Goal: Check status: Check status

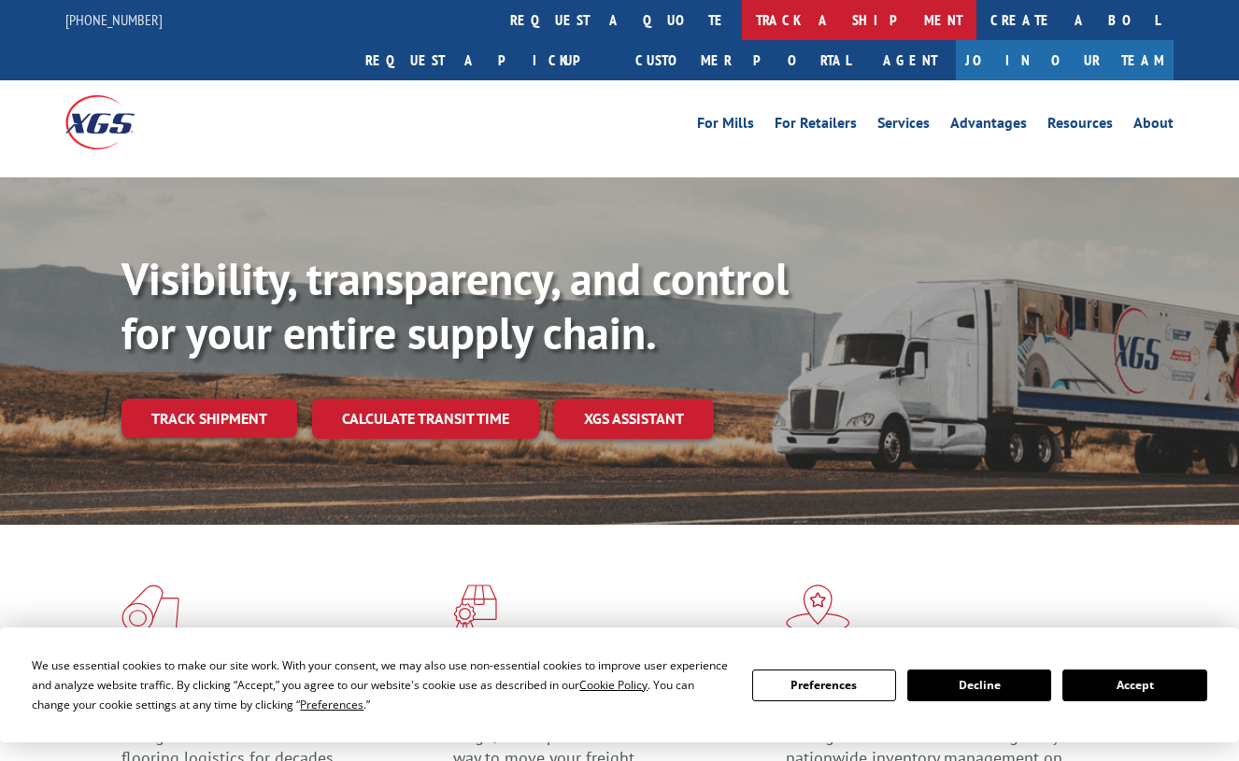
click at [742, 16] on link "track a shipment" at bounding box center [859, 20] width 234 height 40
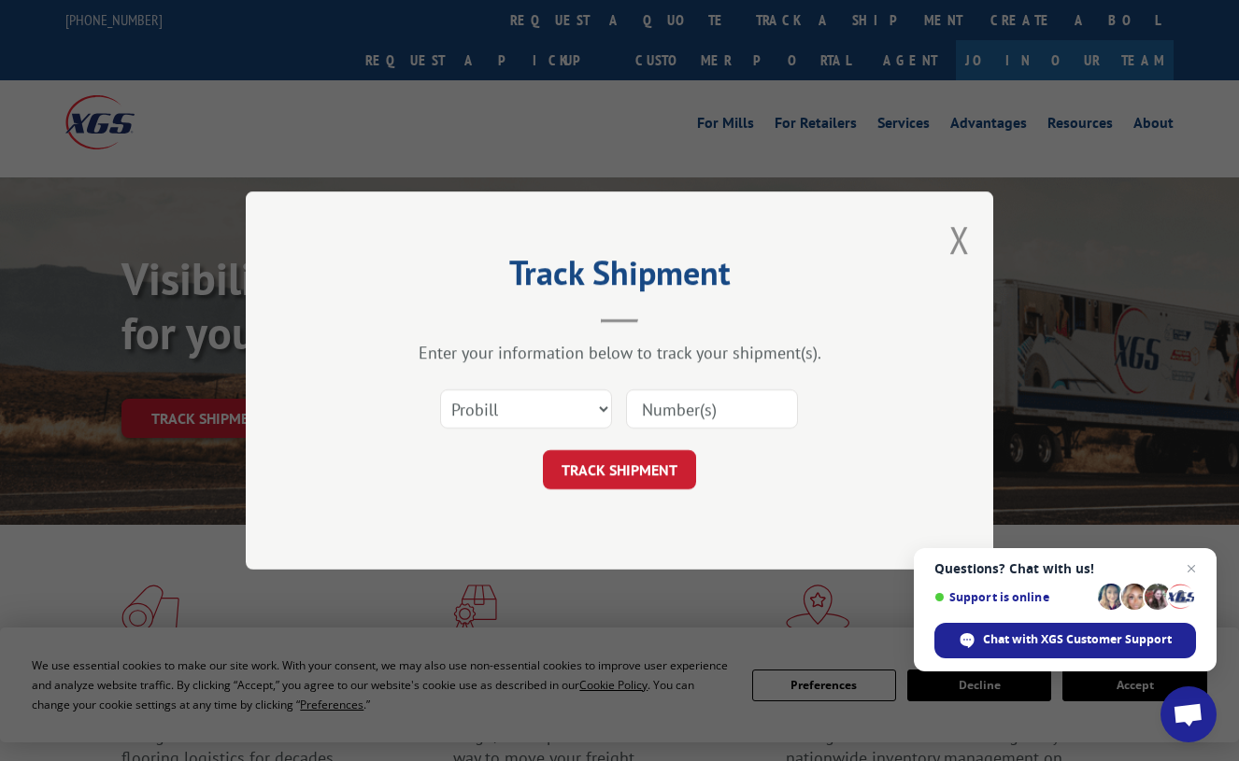
click at [684, 405] on input at bounding box center [712, 409] width 172 height 39
paste input "18575917"
type input "18575917"
click at [609, 476] on button "TRACK SHIPMENT" at bounding box center [619, 469] width 153 height 39
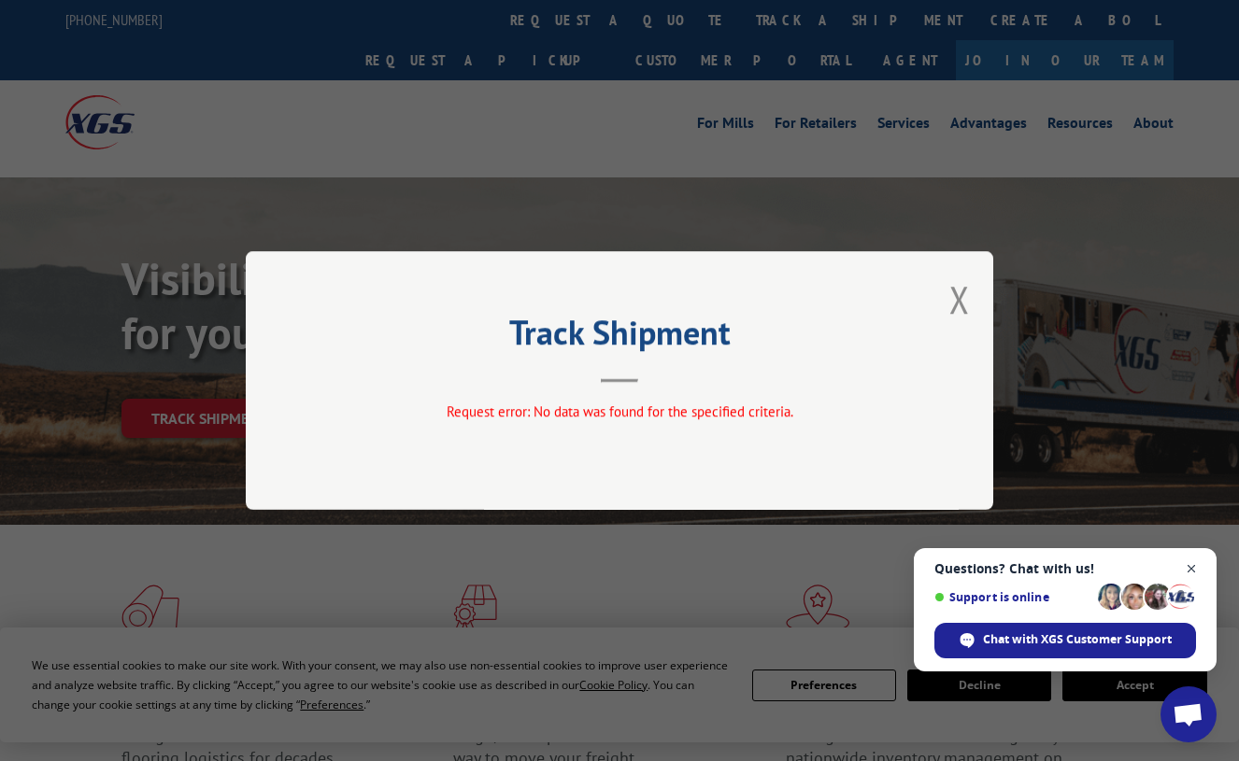
click at [1195, 567] on span "Close chat" at bounding box center [1191, 569] width 23 height 23
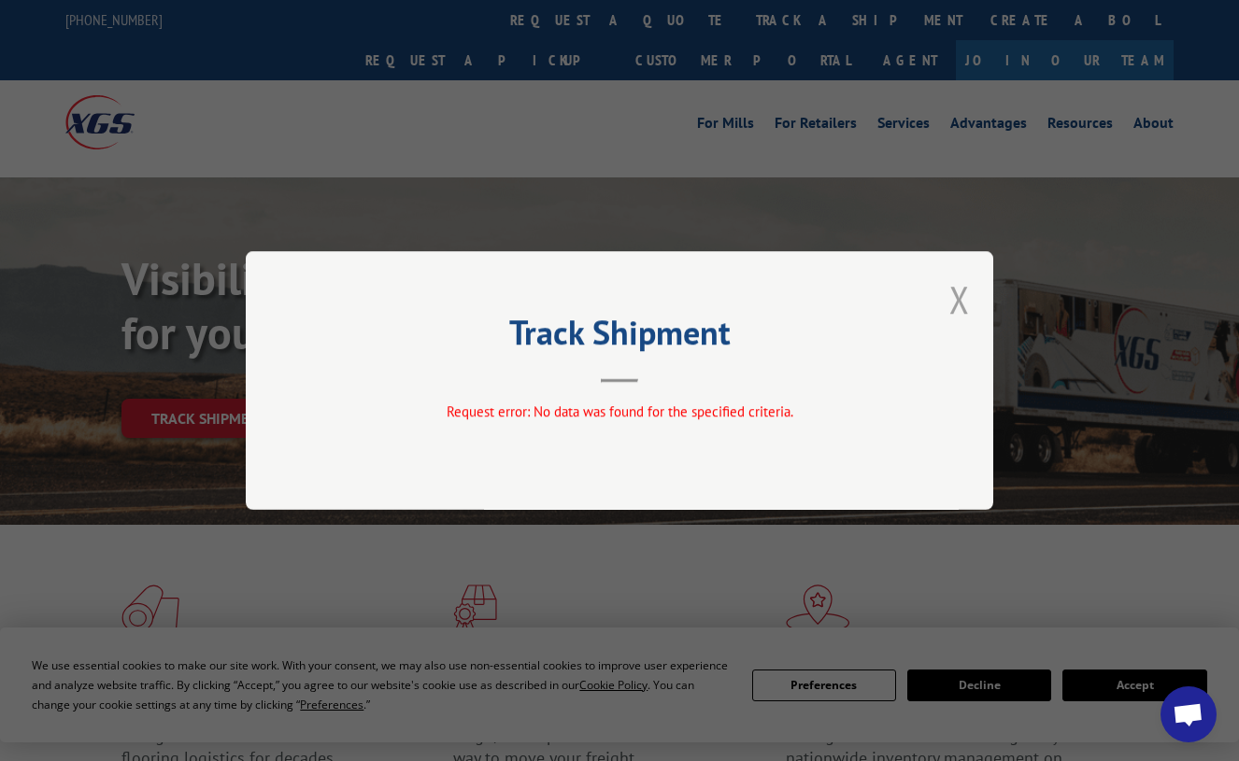
click at [961, 305] on button "Close modal" at bounding box center [959, 300] width 21 height 50
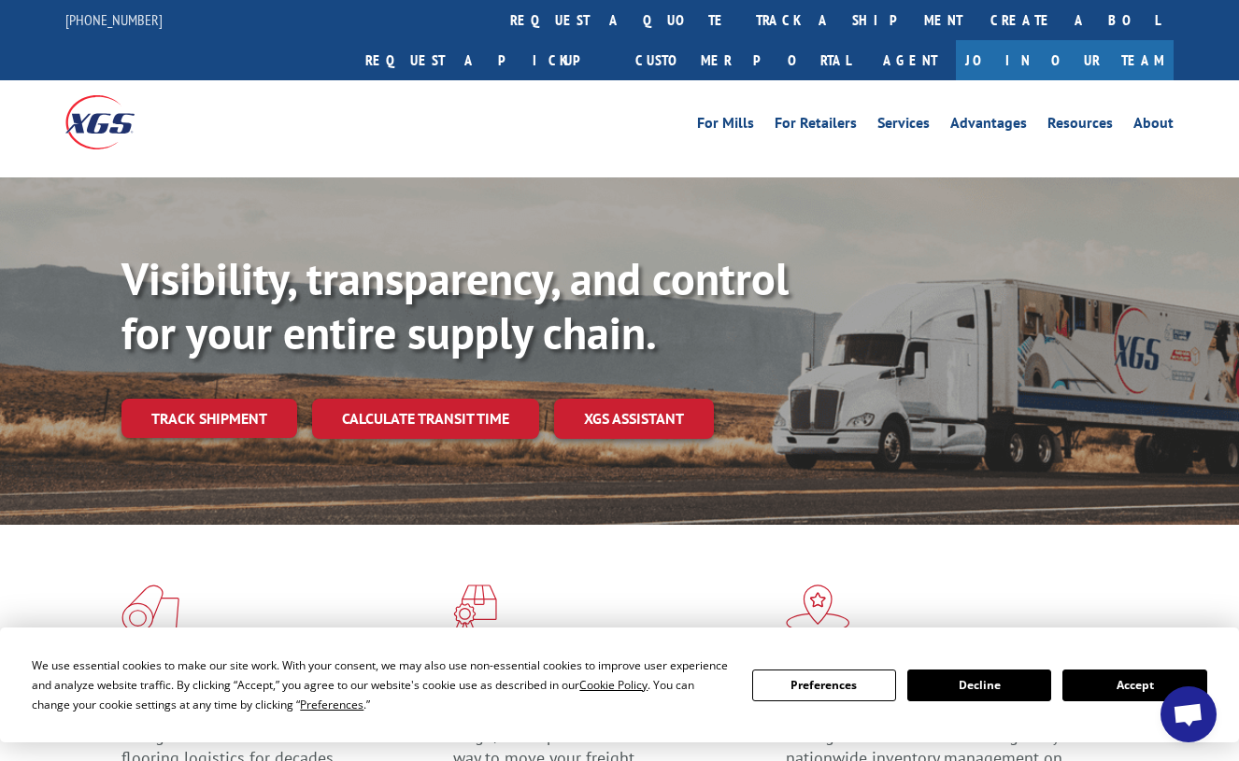
click at [1140, 694] on button "Accept" at bounding box center [1134, 686] width 144 height 32
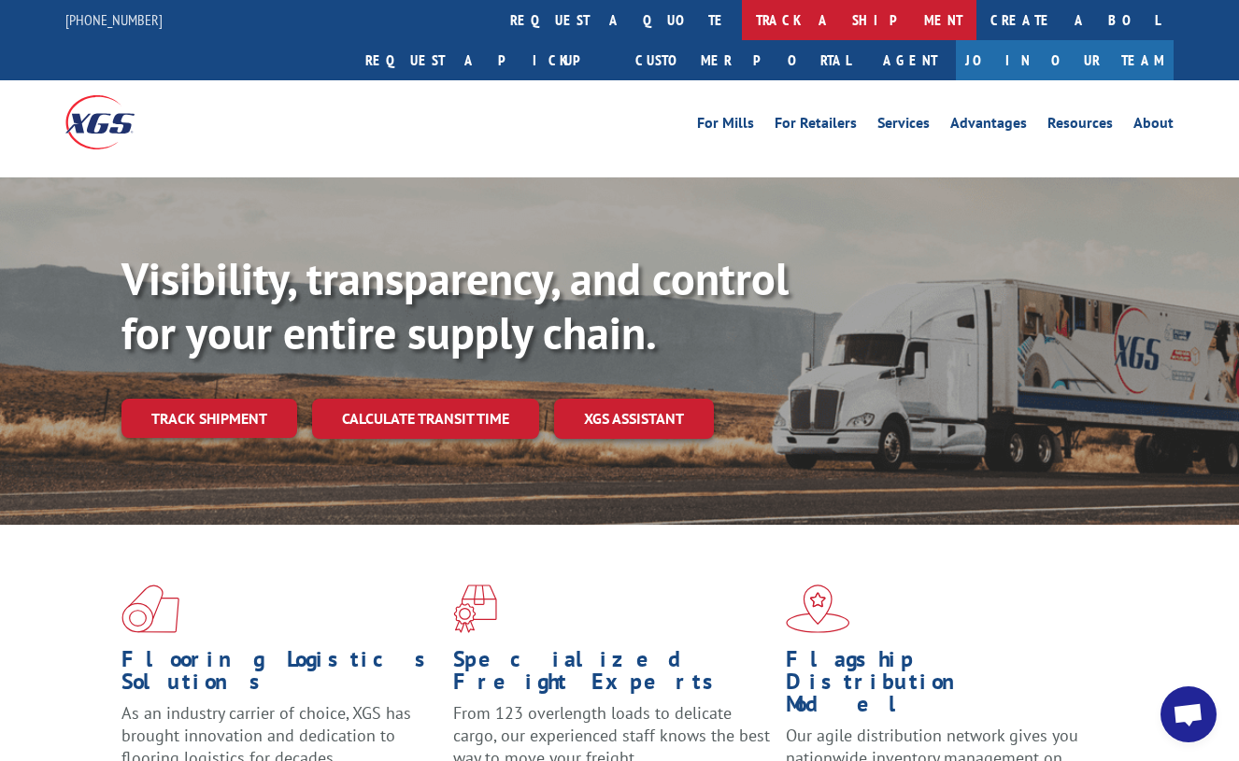
click at [742, 16] on link "track a shipment" at bounding box center [859, 20] width 234 height 40
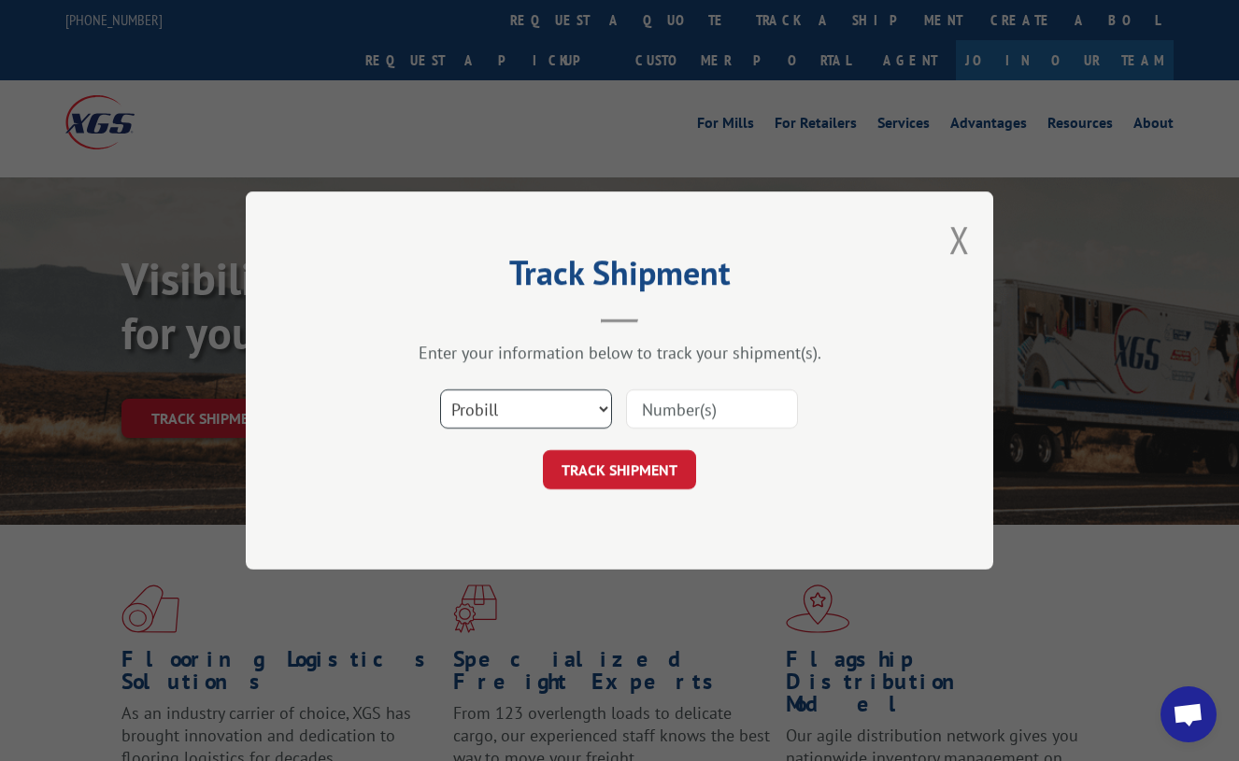
click at [534, 415] on select "Select category... Probill BOL PO" at bounding box center [526, 409] width 172 height 39
select select "po"
click at [440, 390] on select "Select category... Probill BOL PO" at bounding box center [526, 409] width 172 height 39
click at [658, 414] on input at bounding box center [712, 409] width 172 height 39
paste input "18575917"
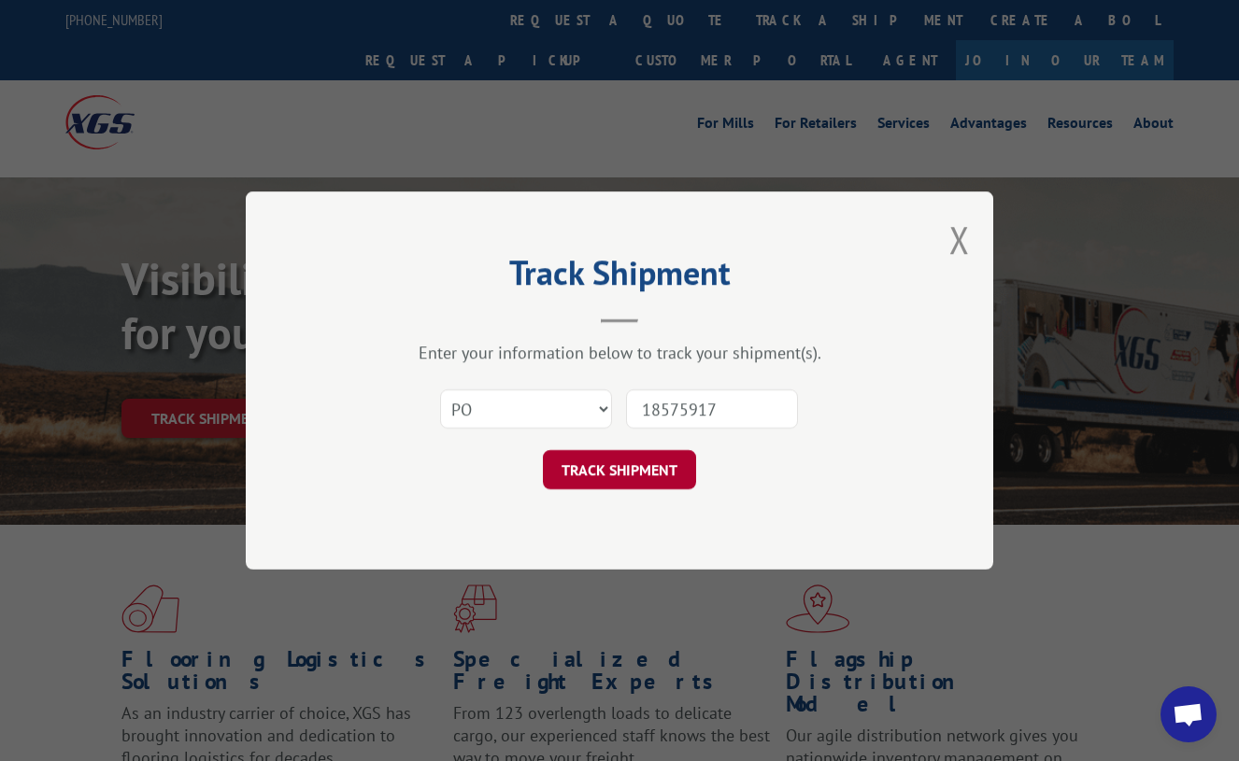
type input "18575917"
click at [627, 462] on button "TRACK SHIPMENT" at bounding box center [619, 469] width 153 height 39
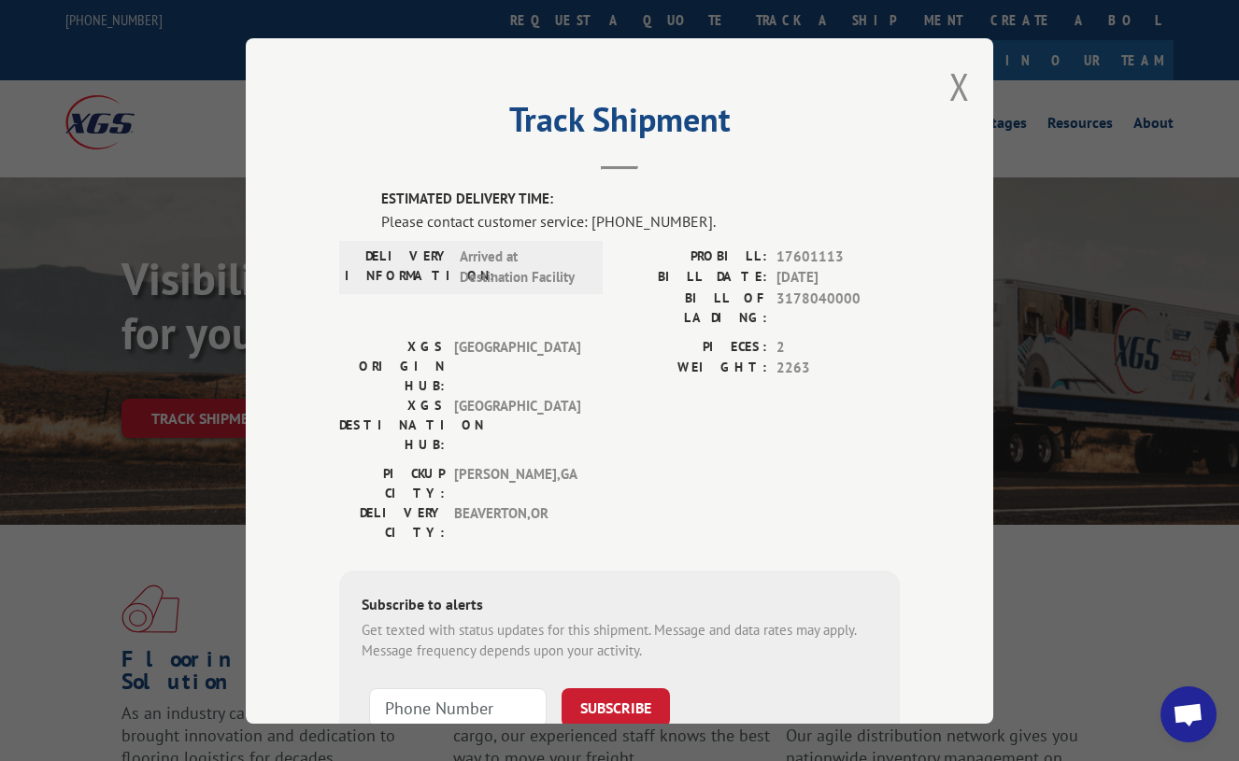
scroll to position [93, 0]
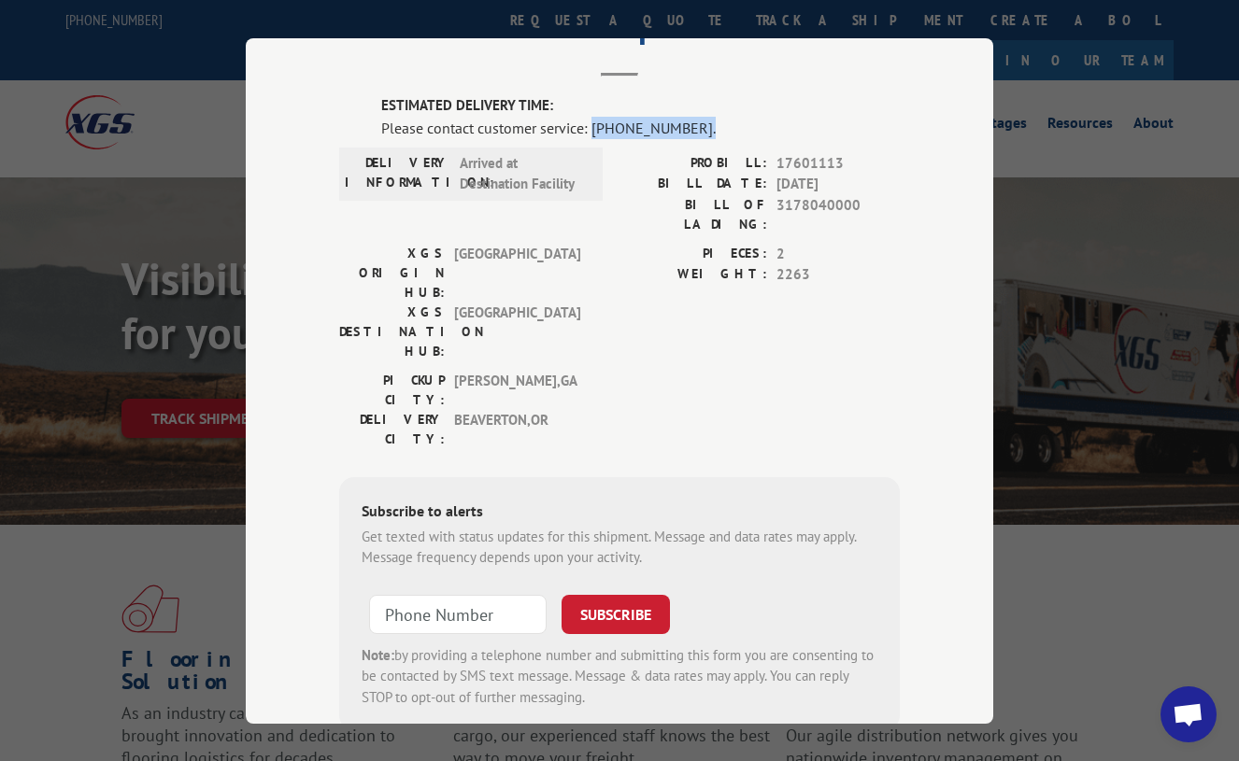
drag, startPoint x: 687, startPoint y: 117, endPoint x: 587, endPoint y: 118, distance: 100.0
click at [587, 118] on div "Please contact customer service: [PHONE_NUMBER]." at bounding box center [640, 127] width 519 height 22
copy div "[PHONE_NUMBER]."
click at [876, 615] on div "ESTIMATED DELIVERY TIME: Please contact customer service: [PHONE_NUMBER]. DELIV…" at bounding box center [619, 438] width 561 height 686
click at [814, 197] on span "3178040000" at bounding box center [837, 213] width 123 height 39
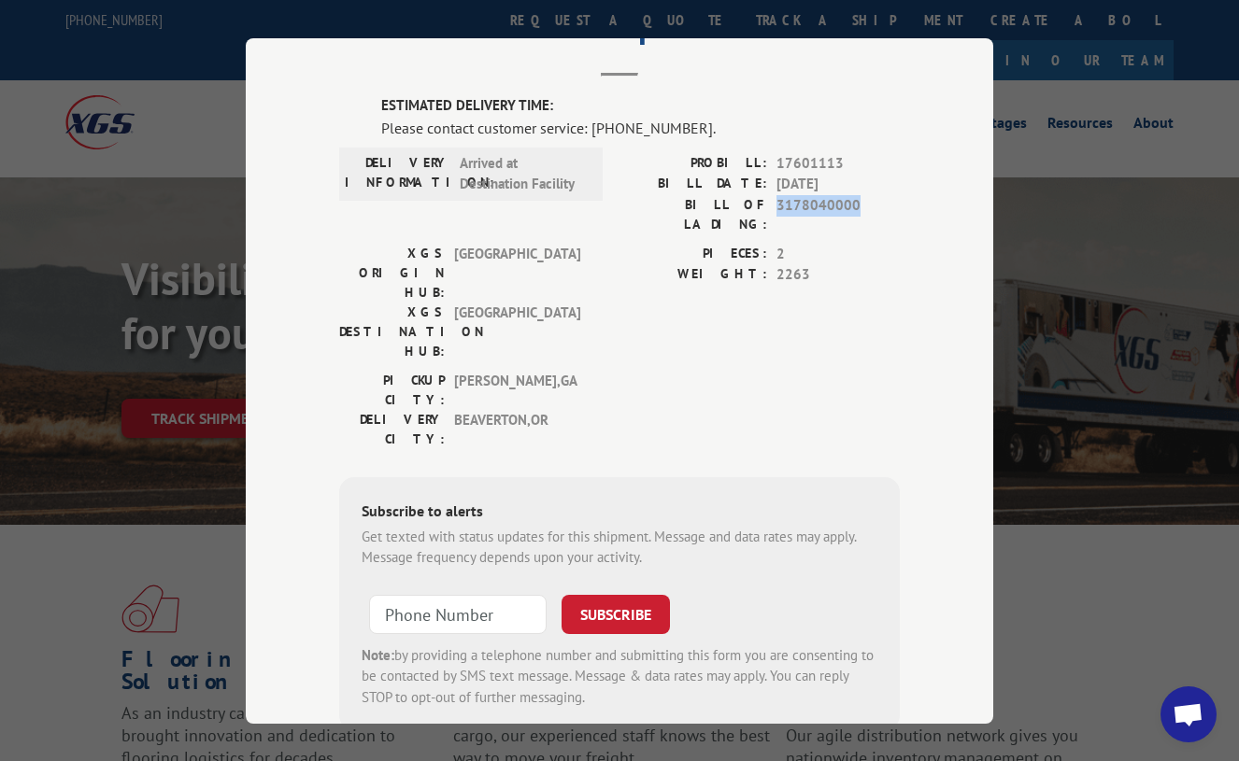
click at [814, 197] on span "3178040000" at bounding box center [837, 213] width 123 height 39
copy span "3178040000"
type input "+1 (___) ___-____"
click at [482, 594] on input "+1 (___) ___-____" at bounding box center [458, 613] width 178 height 39
click at [678, 526] on div "Get texted with status updates for this shipment. Message and data rates may ap…" at bounding box center [620, 547] width 516 height 42
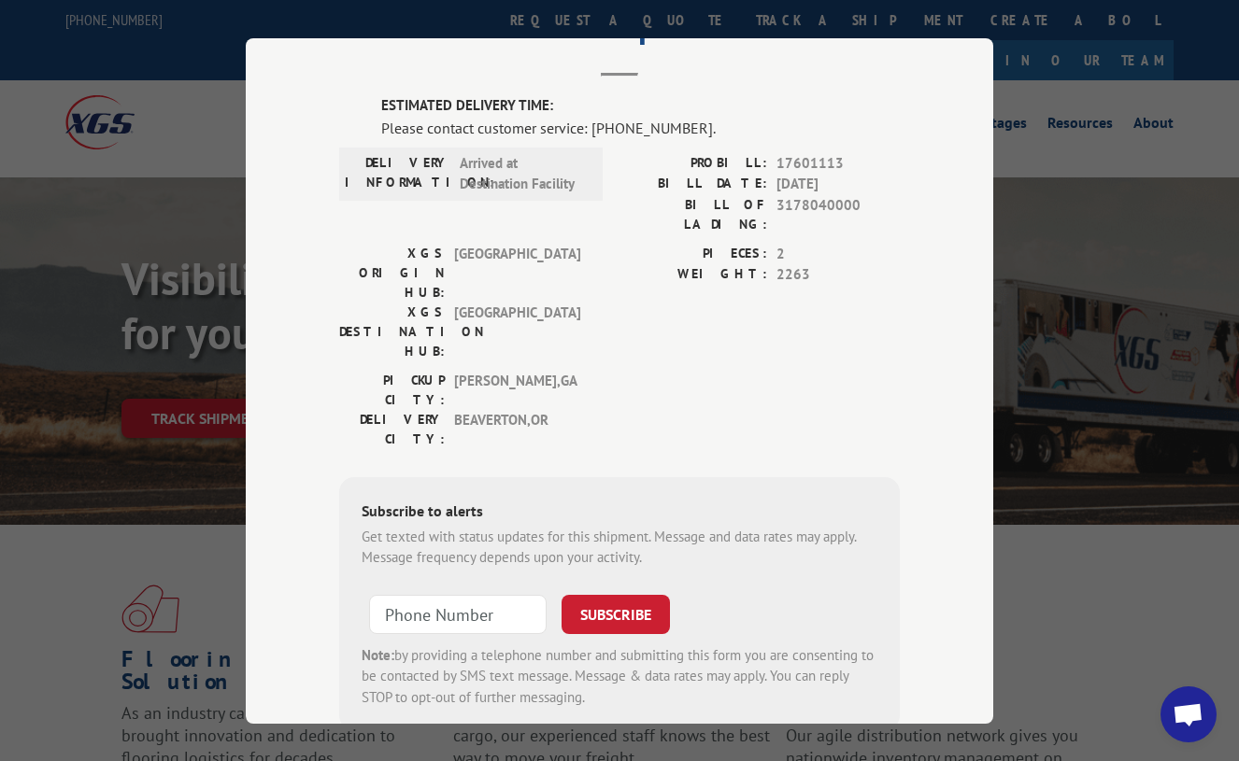
scroll to position [0, 0]
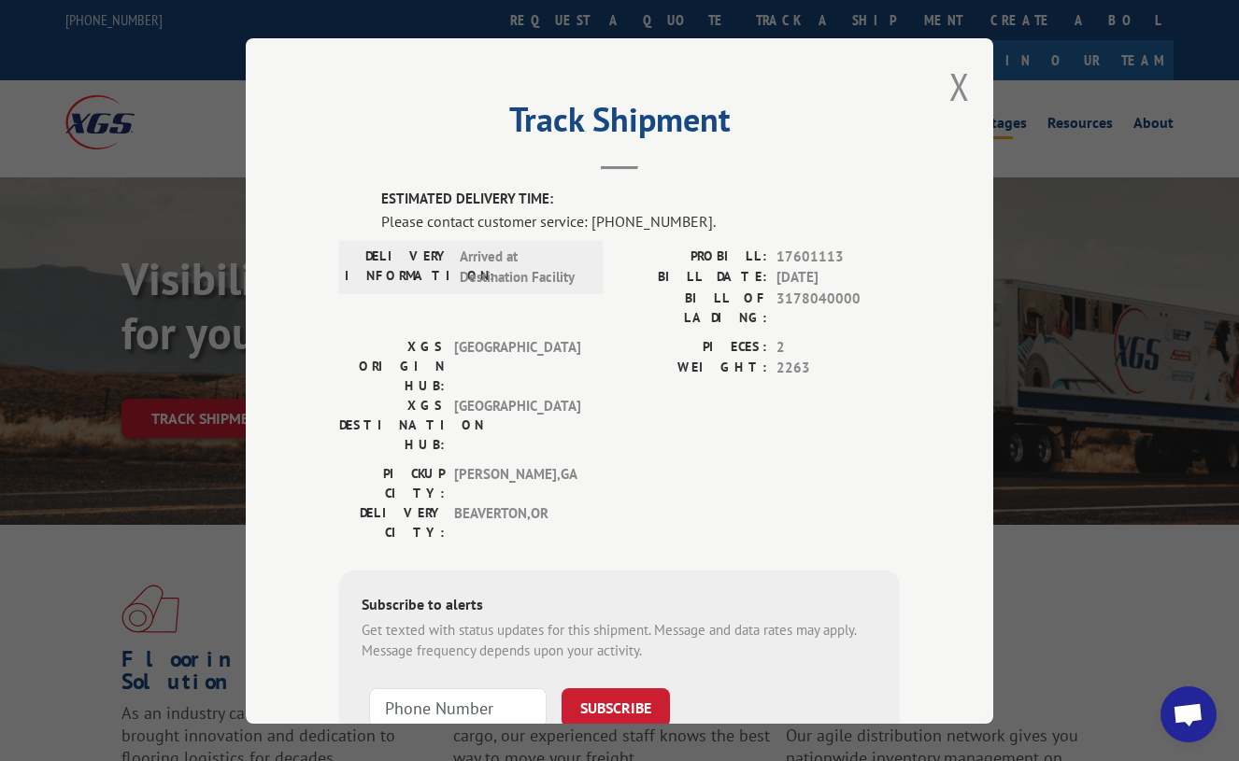
click at [958, 74] on button "Close modal" at bounding box center [959, 87] width 21 height 50
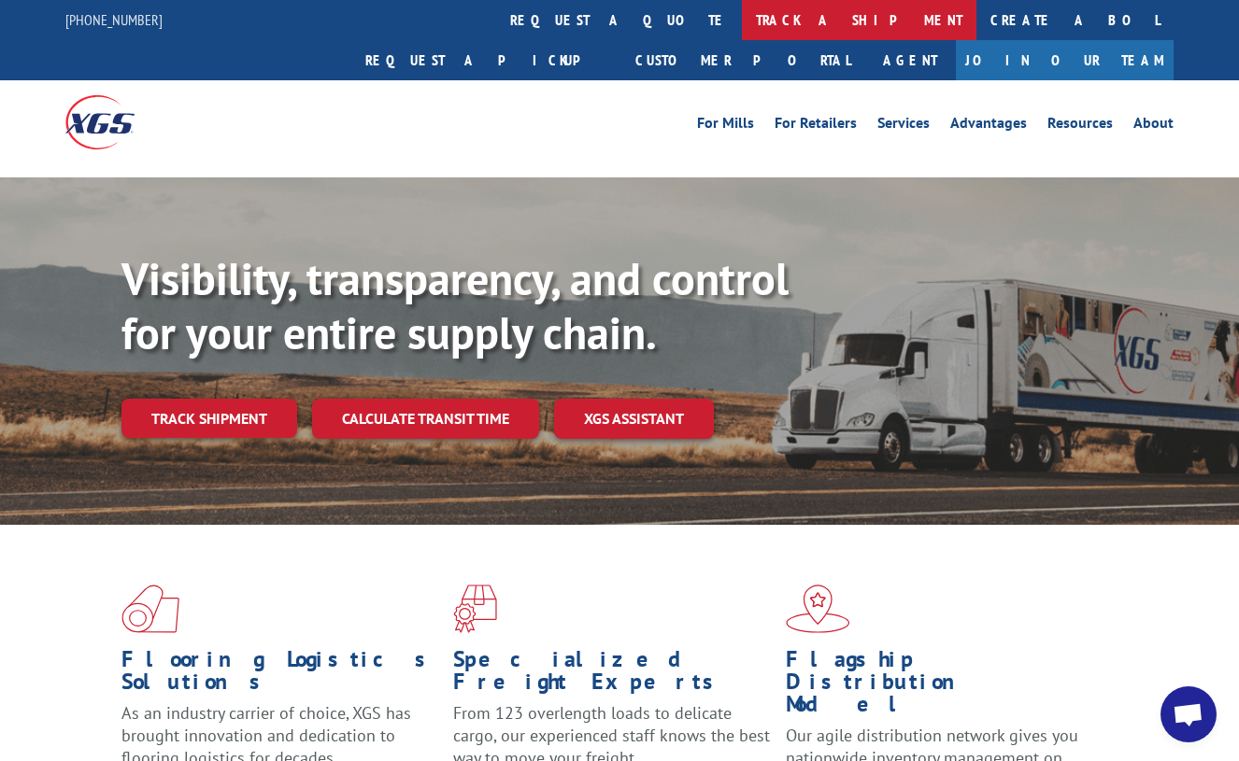
click at [742, 11] on link "track a shipment" at bounding box center [859, 20] width 234 height 40
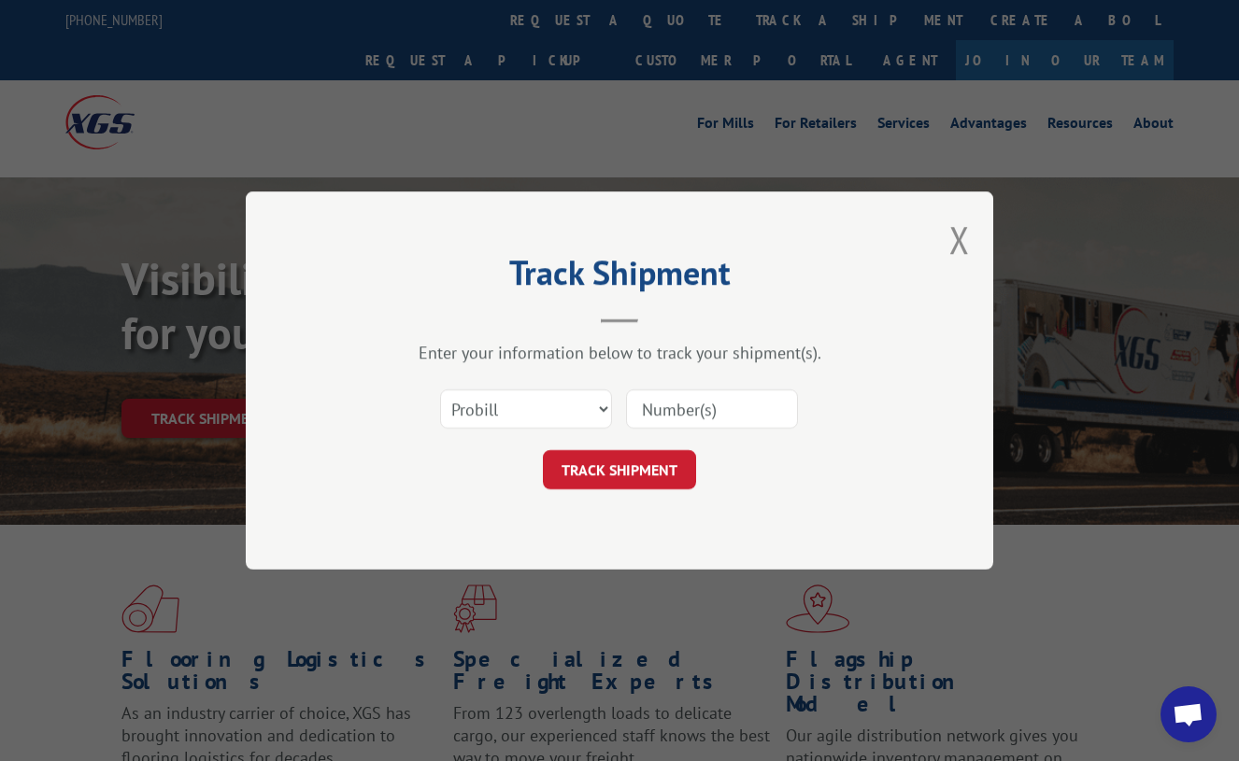
click at [680, 420] on input at bounding box center [712, 409] width 172 height 39
paste input "18575917"
type input "18575917"
click at [630, 463] on button "TRACK SHIPMENT" at bounding box center [619, 469] width 153 height 39
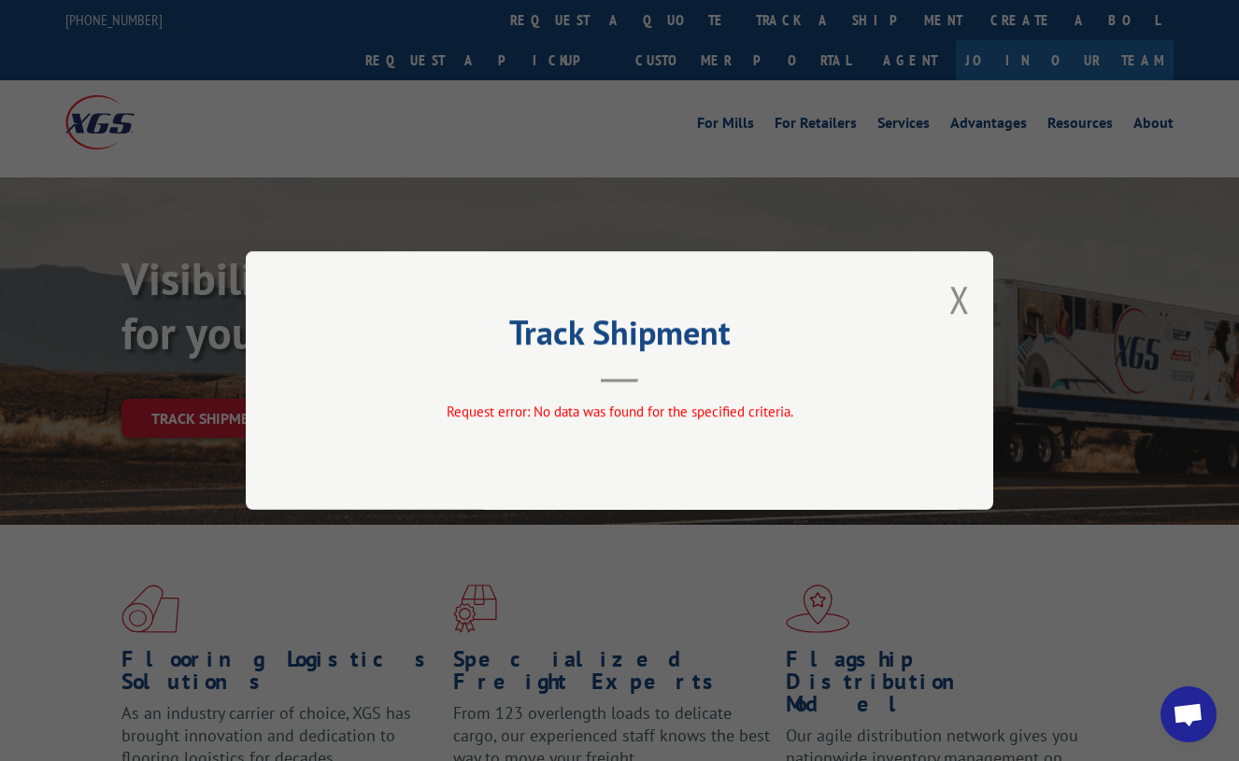
click at [962, 298] on button "Close modal" at bounding box center [959, 300] width 21 height 50
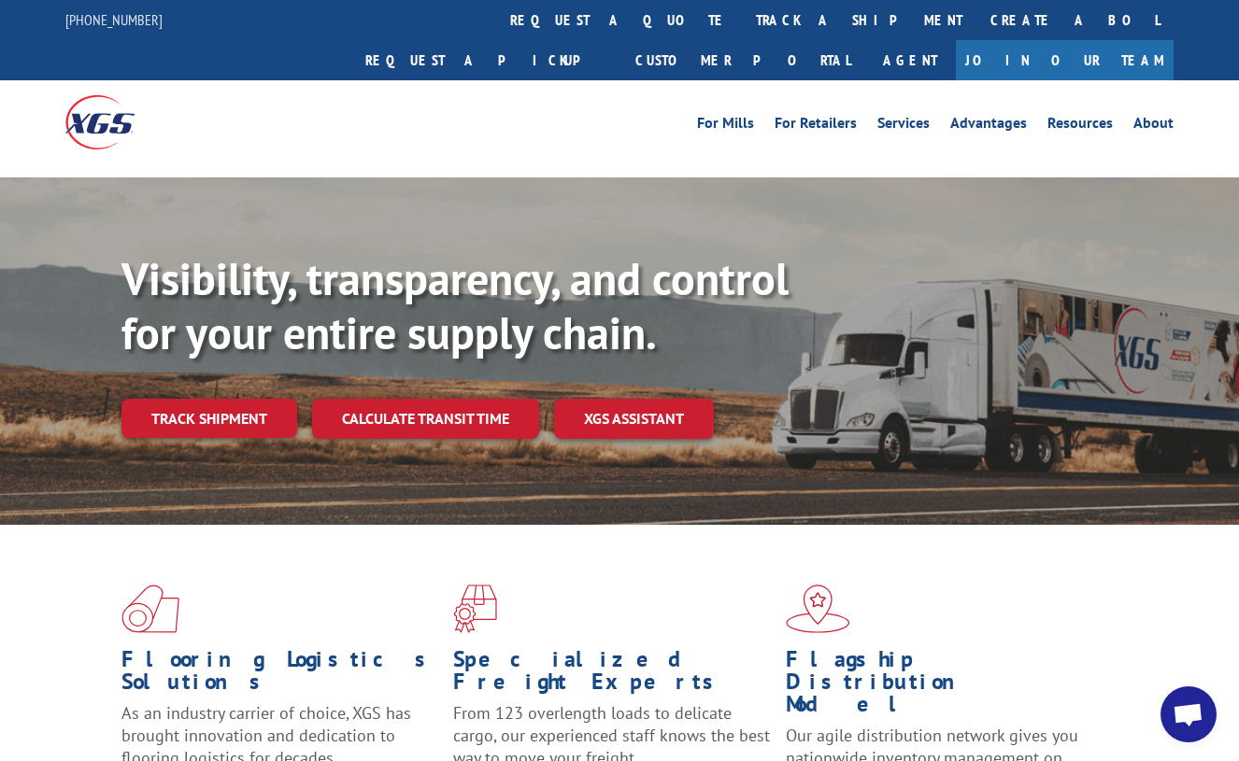
drag, startPoint x: 553, startPoint y: 28, endPoint x: 566, endPoint y: 36, distance: 15.5
click at [742, 28] on link "track a shipment" at bounding box center [859, 20] width 234 height 40
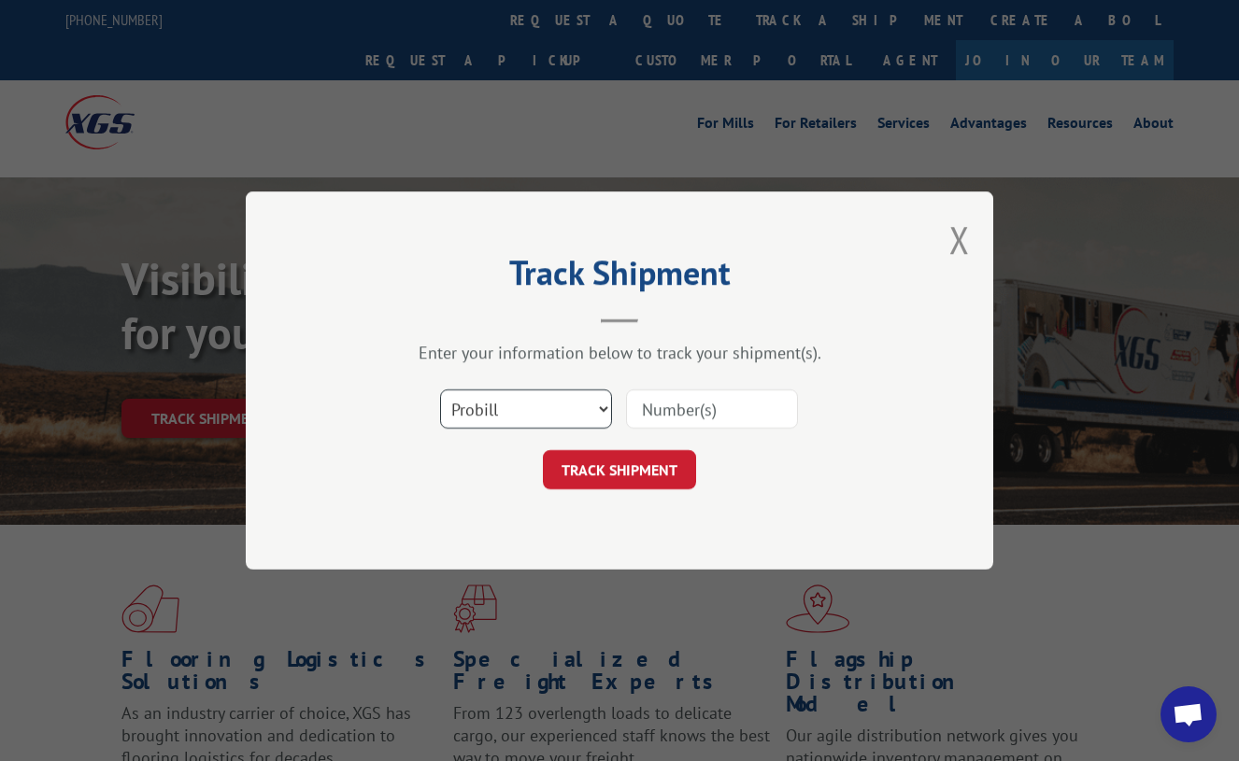
click at [575, 405] on select "Select category... Probill BOL PO" at bounding box center [526, 409] width 172 height 39
click at [440, 390] on select "Select category... Probill BOL PO" at bounding box center [526, 409] width 172 height 39
click at [561, 417] on select "Select category... Probill BOL PO" at bounding box center [526, 409] width 172 height 39
select select "bol"
click at [440, 390] on select "Select category... Probill BOL PO" at bounding box center [526, 409] width 172 height 39
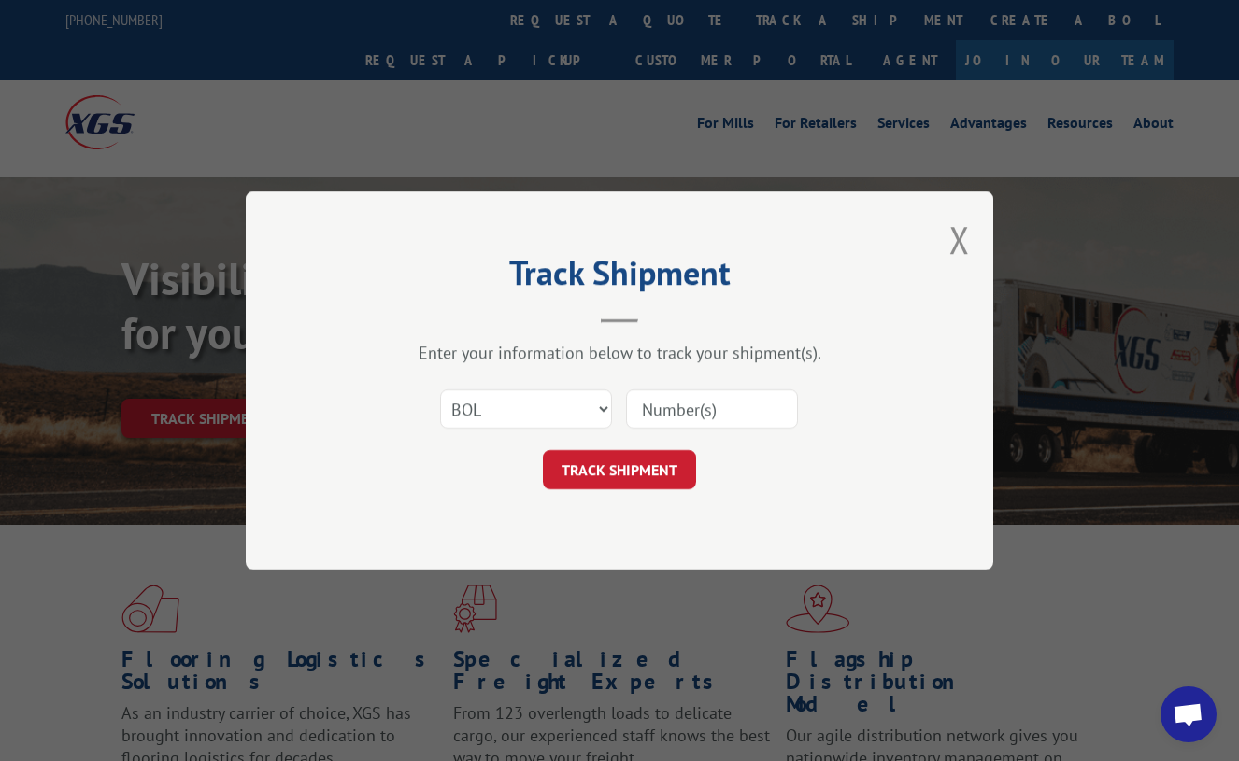
drag, startPoint x: 659, startPoint y: 401, endPoint x: 666, endPoint y: 411, distance: 12.7
click at [659, 401] on input at bounding box center [712, 409] width 172 height 39
paste input "3178040000"
type input "3178040000"
click at [598, 465] on button "TRACK SHIPMENT" at bounding box center [619, 469] width 153 height 39
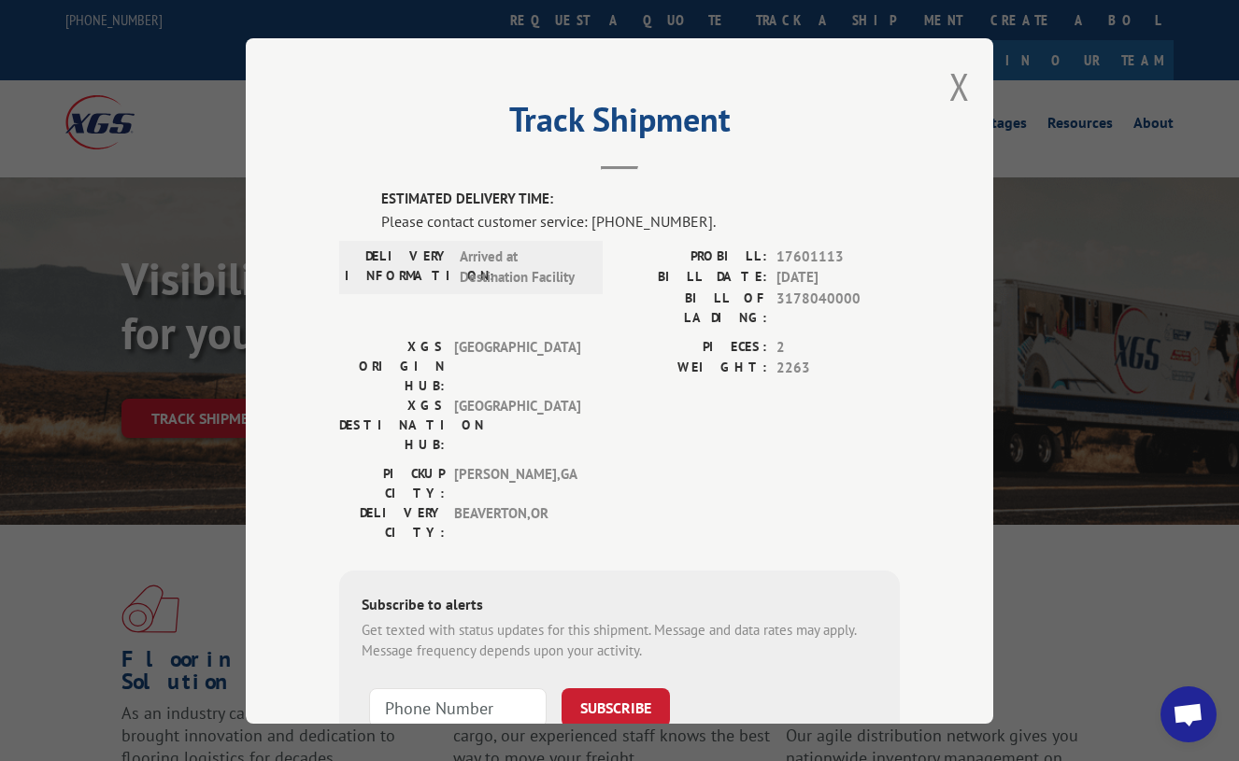
click at [675, 570] on div "Subscribe to alerts Get texted with status updates for this shipment. Message a…" at bounding box center [619, 697] width 561 height 254
click at [1198, 713] on span "Open chat" at bounding box center [1187, 716] width 31 height 26
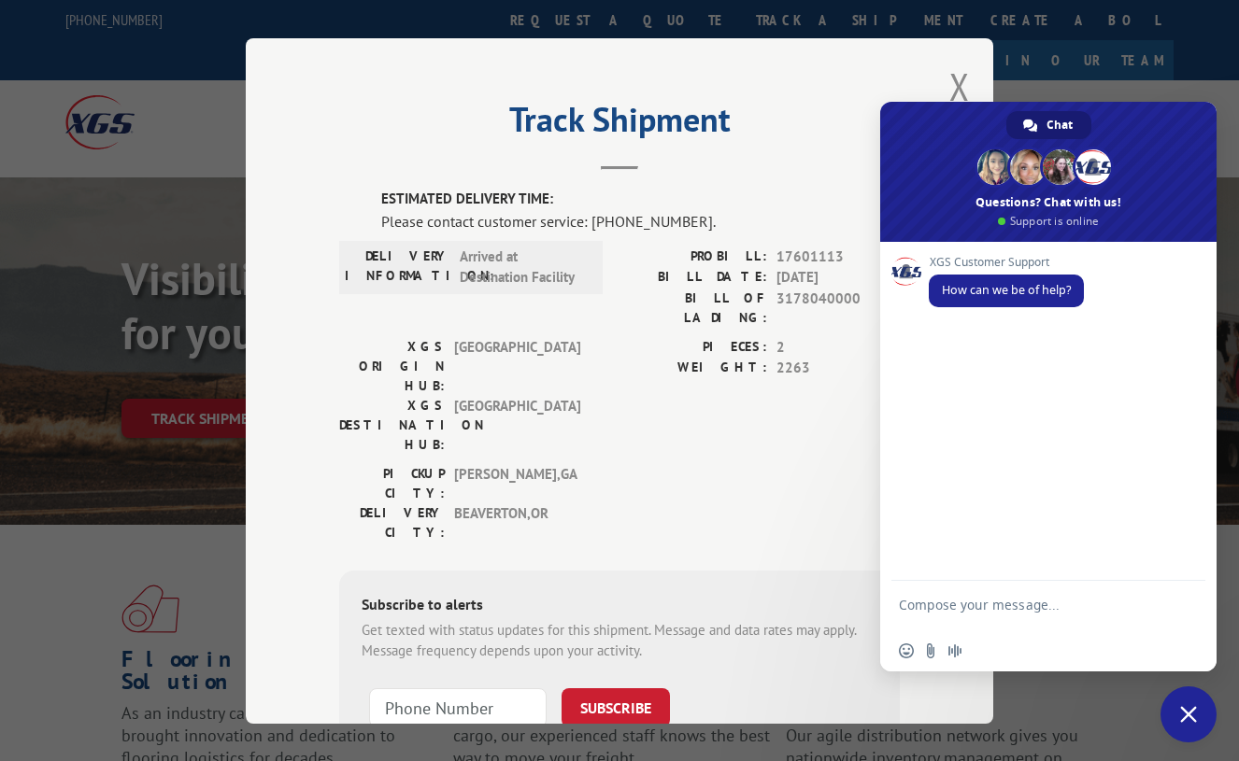
click at [958, 615] on textarea "Compose your message..." at bounding box center [1028, 614] width 258 height 34
type textarea "T"
click at [1140, 53] on div "Track Shipment ESTIMATED DELIVERY TIME: Please contact customer service: [PHONE…" at bounding box center [619, 380] width 1239 height 761
click at [1178, 718] on span "Close chat" at bounding box center [1188, 715] width 56 height 56
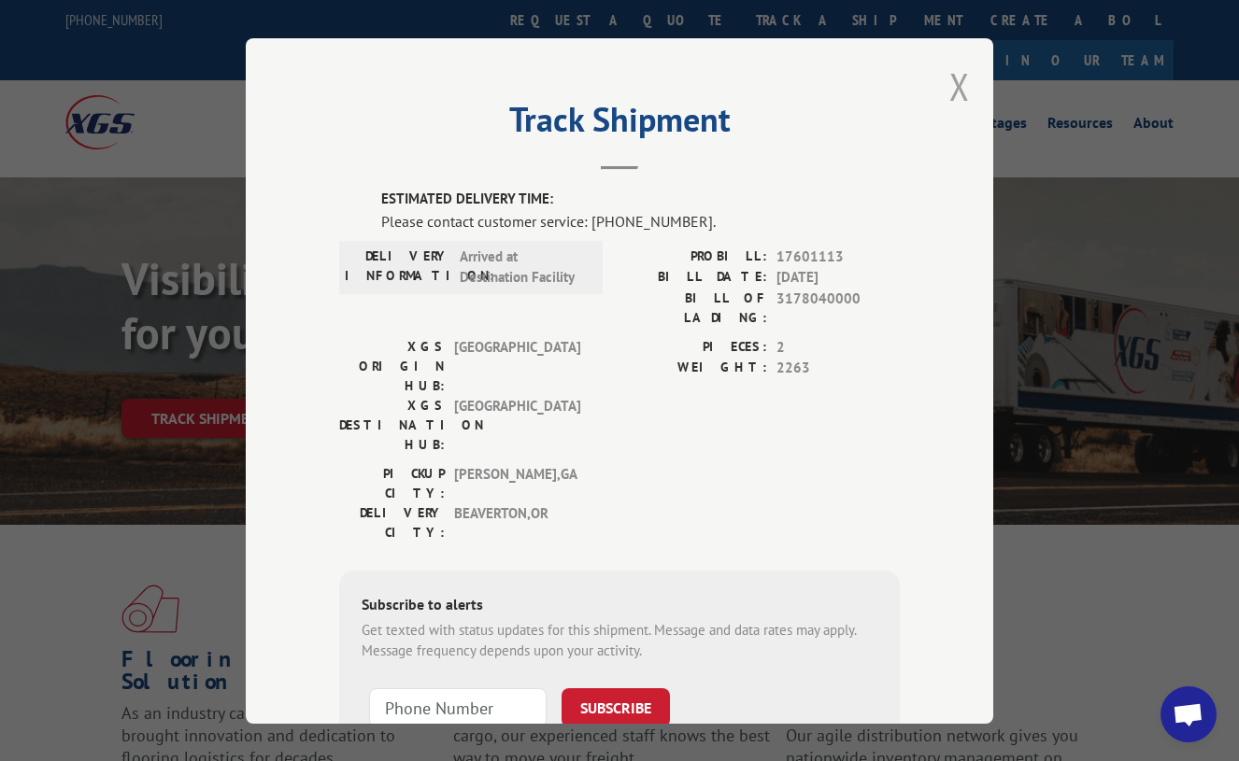
click at [954, 74] on button "Close modal" at bounding box center [959, 87] width 21 height 50
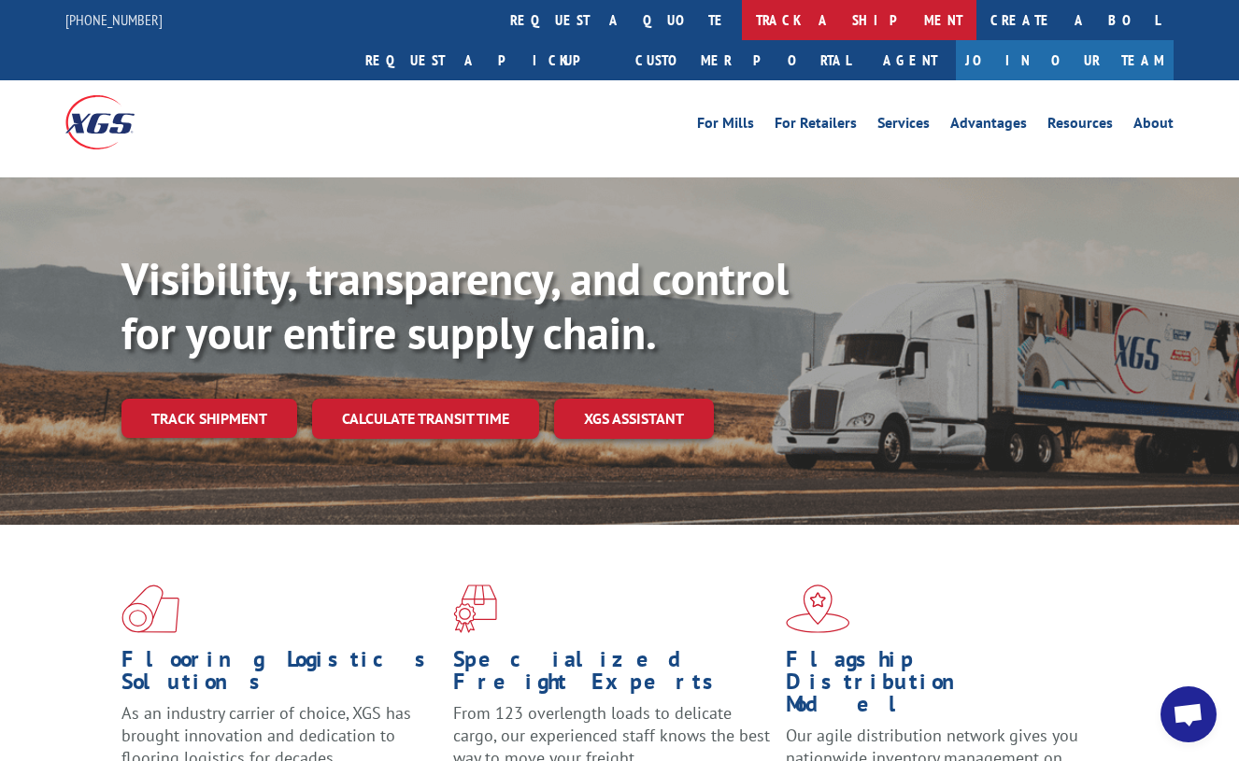
click at [742, 15] on link "track a shipment" at bounding box center [859, 20] width 234 height 40
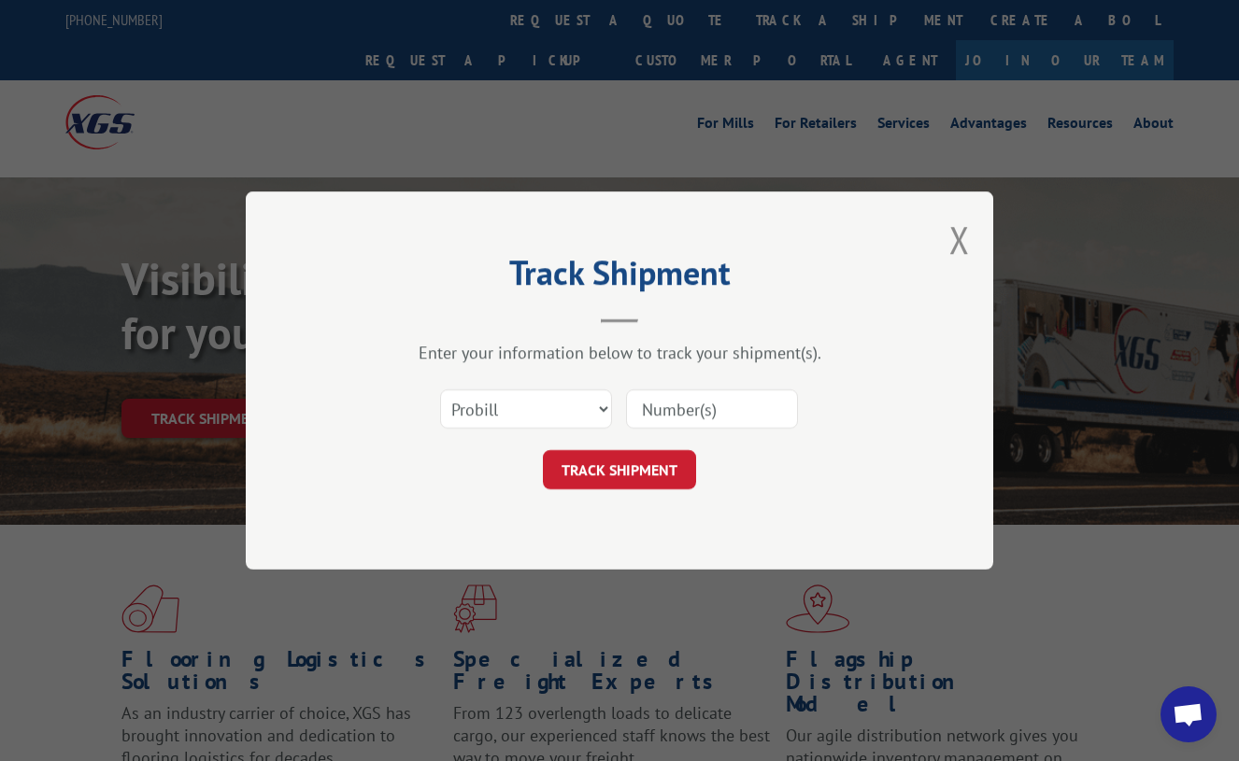
drag, startPoint x: 674, startPoint y: 402, endPoint x: 678, endPoint y: 416, distance: 14.8
click at [674, 402] on input at bounding box center [712, 409] width 172 height 39
paste input "3178040000"
type input "3178040000"
click at [597, 493] on div "Track Shipment Enter your information below to track your shipment(s). Select c…" at bounding box center [619, 381] width 747 height 378
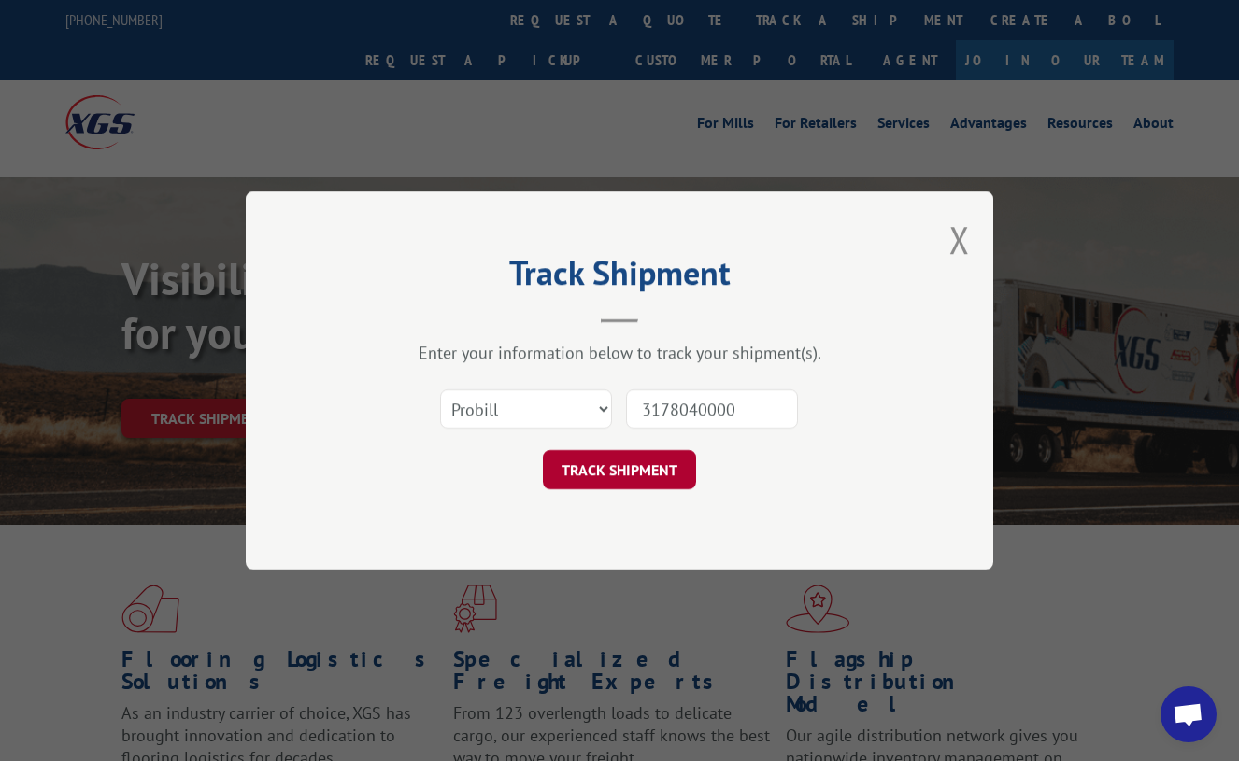
click at [631, 465] on button "TRACK SHIPMENT" at bounding box center [619, 469] width 153 height 39
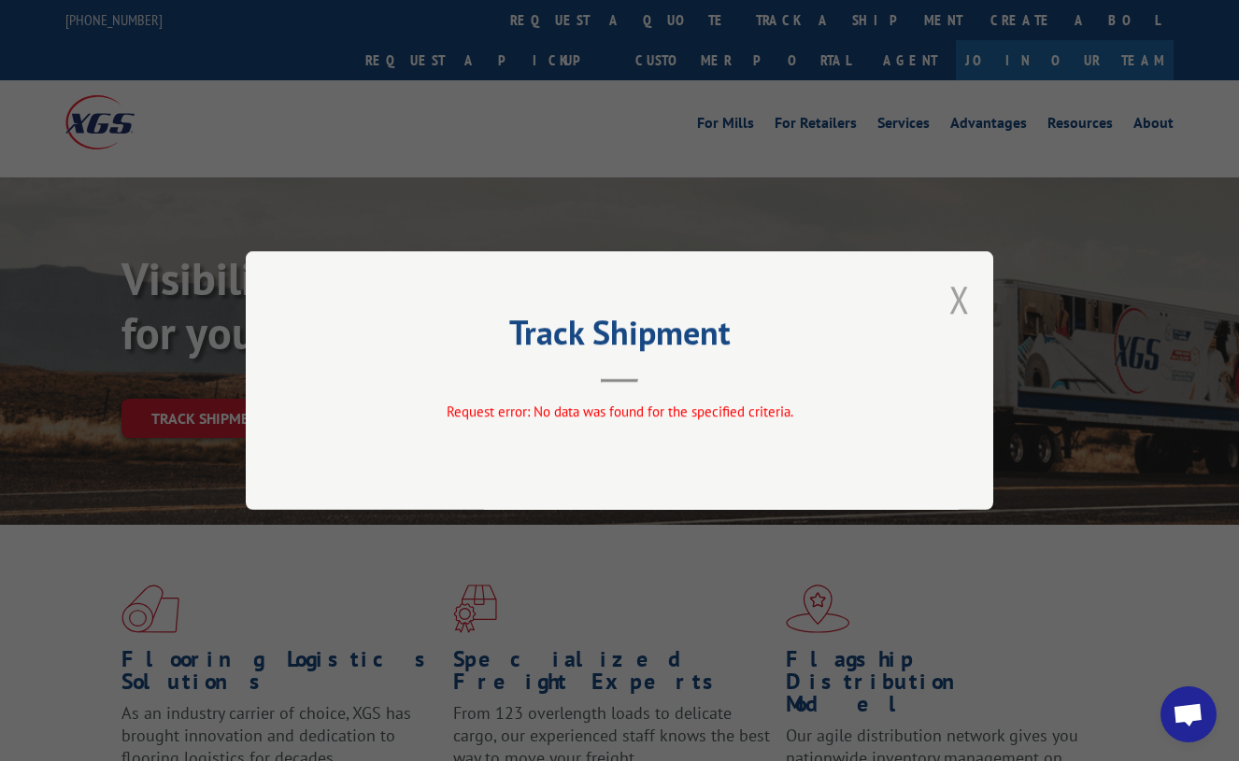
click at [958, 305] on button "Close modal" at bounding box center [959, 300] width 21 height 50
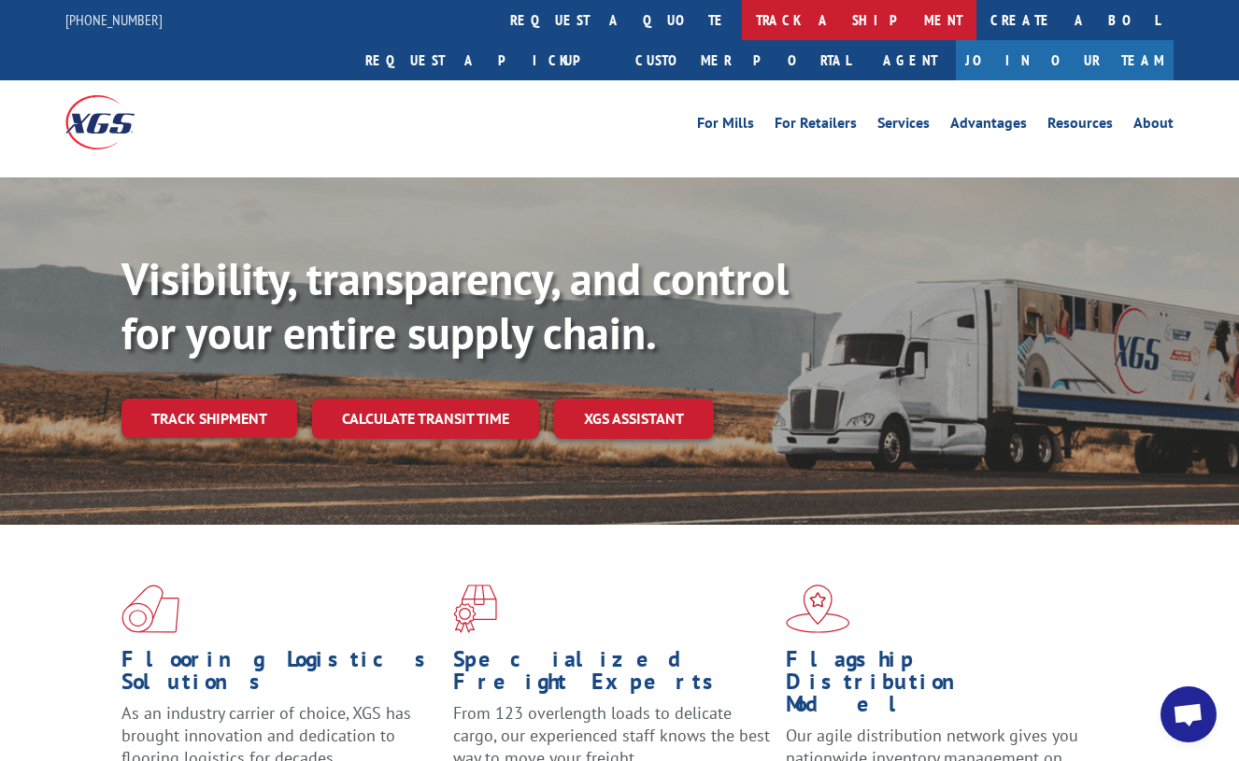
click at [742, 22] on link "track a shipment" at bounding box center [859, 20] width 234 height 40
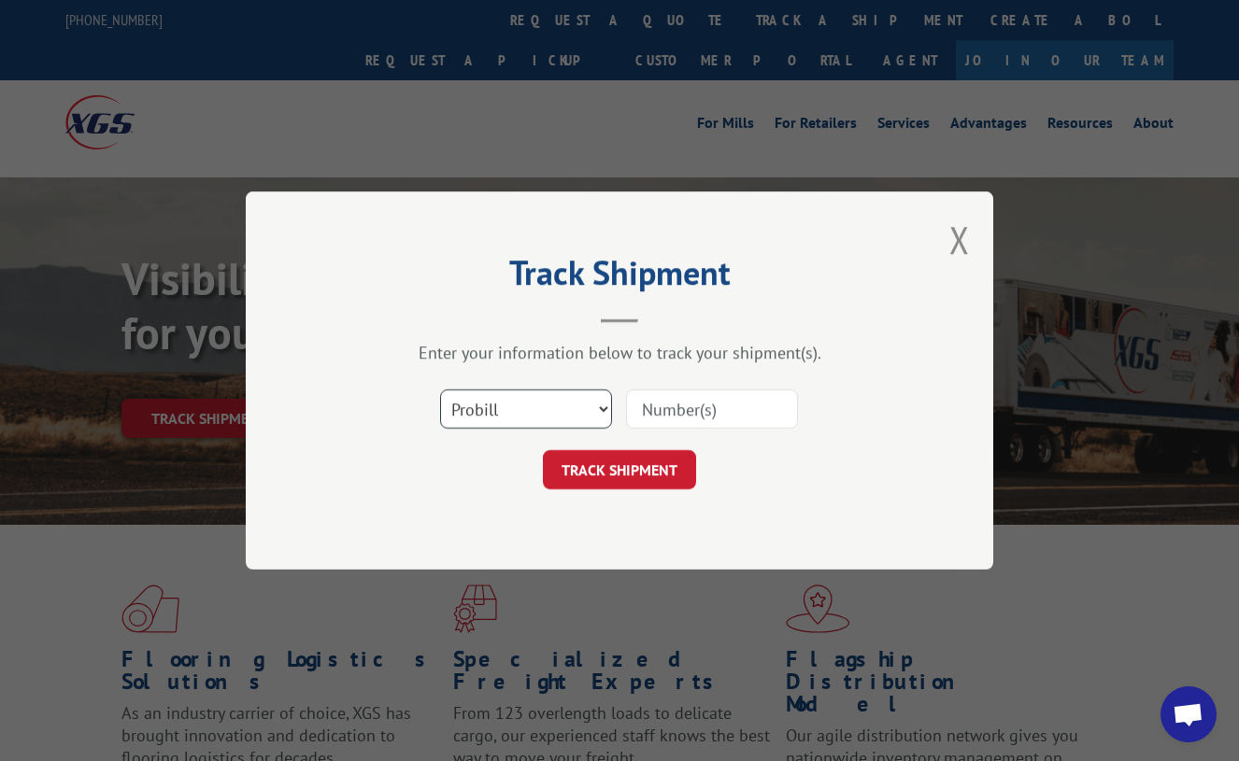
click at [533, 422] on select "Select category... Probill BOL PO" at bounding box center [526, 409] width 172 height 39
select select "bol"
click at [440, 390] on select "Select category... Probill BOL PO" at bounding box center [526, 409] width 172 height 39
click at [697, 399] on input at bounding box center [712, 409] width 172 height 39
paste input "3178040000"
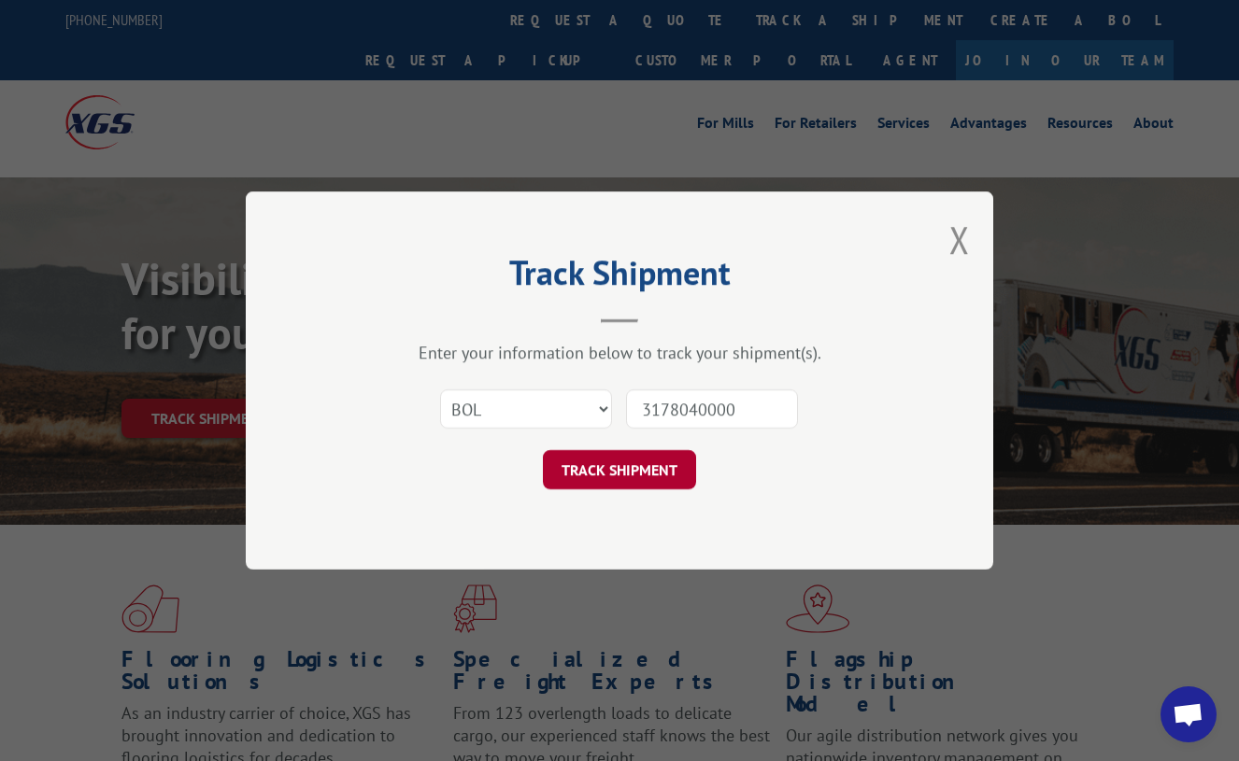
type input "3178040000"
drag, startPoint x: 615, startPoint y: 476, endPoint x: 622, endPoint y: 483, distance: 10.6
click at [614, 476] on button "TRACK SHIPMENT" at bounding box center [619, 469] width 153 height 39
